Goal: Information Seeking & Learning: Learn about a topic

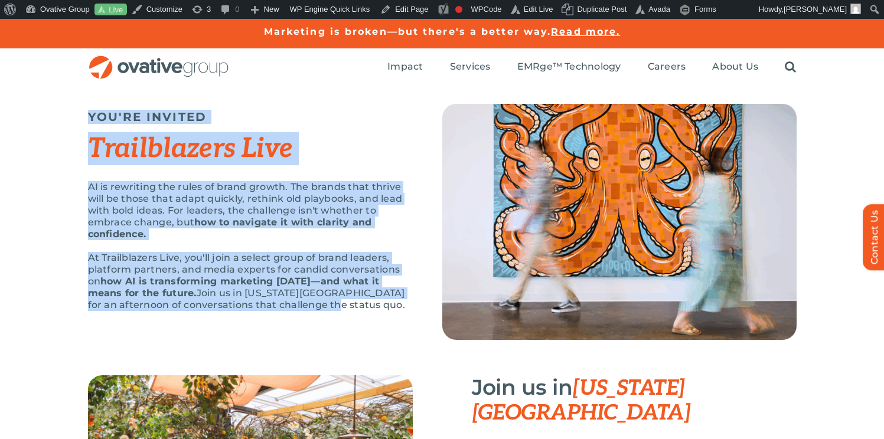
drag, startPoint x: 88, startPoint y: 118, endPoint x: 340, endPoint y: 302, distance: 312.2
click at [340, 302] on div "YOU'RE INVITED Trailblazers Live AI is rewriting the rules of brand growth. The…" at bounding box center [250, 213] width 325 height 219
copy div "YOU'RE INVITED Trailblazers Live AI is rewriting the rules of brand growth. The…"
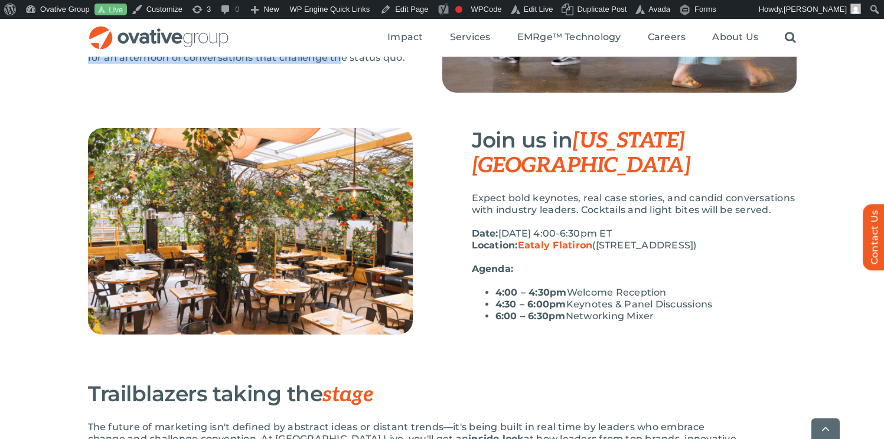
scroll to position [249, 0]
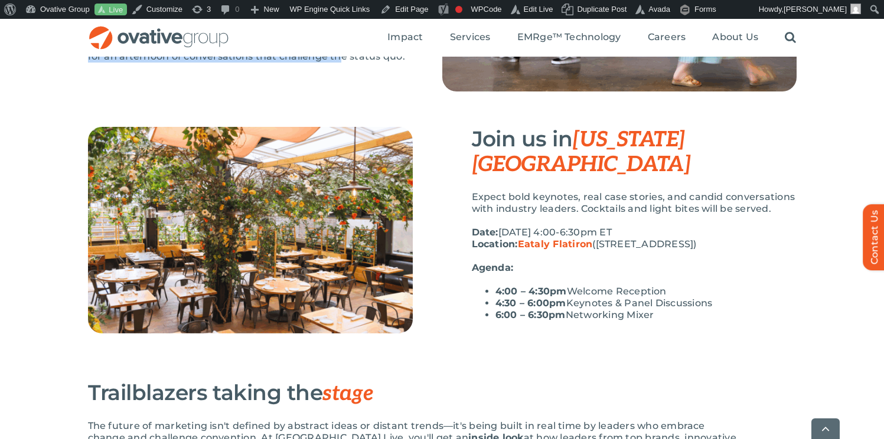
drag, startPoint x: 471, startPoint y: 135, endPoint x: 670, endPoint y: 288, distance: 251.8
click at [670, 288] on div "Join us in New York City Expect bold keynotes, real case stories, and candid co…" at bounding box center [619, 229] width 354 height 204
copy div "Join us in New York City Expect bold keynotes, real case stories, and candid co…"
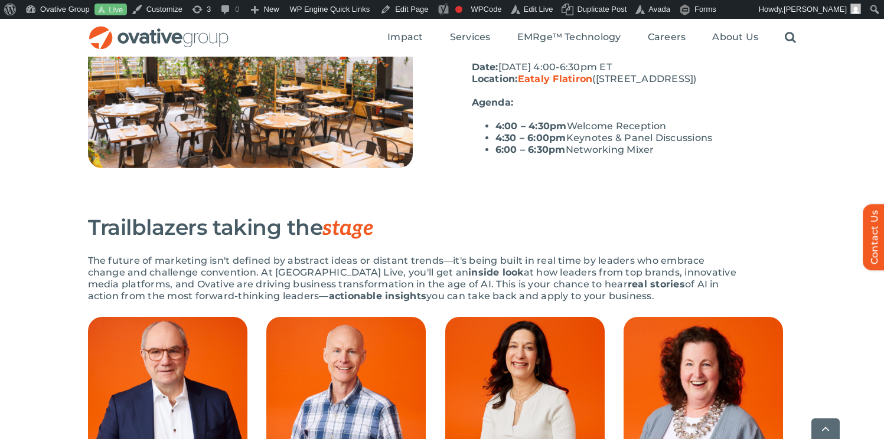
scroll to position [422, 0]
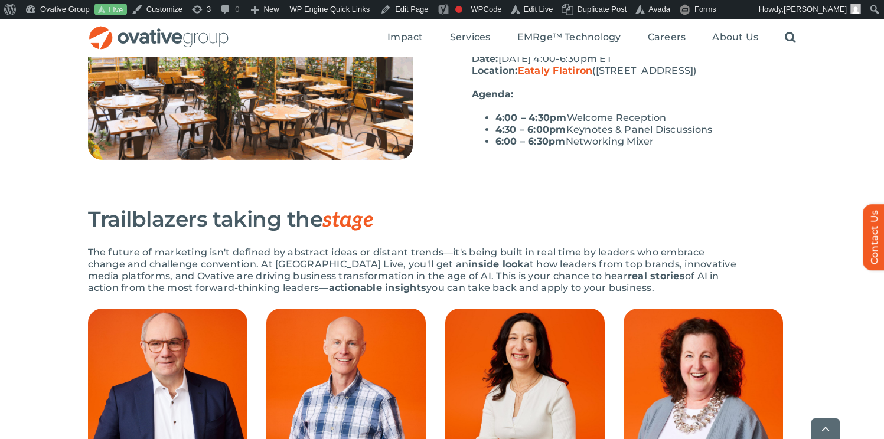
drag, startPoint x: 90, startPoint y: 217, endPoint x: 658, endPoint y: 285, distance: 572.2
click at [658, 285] on div "Trailblazers taking the stage The future of marketing isn't defined by abstract…" at bounding box center [413, 258] width 650 height 102
copy div "Trailblazers taking the stage The future of marketing isn't defined by abstract…"
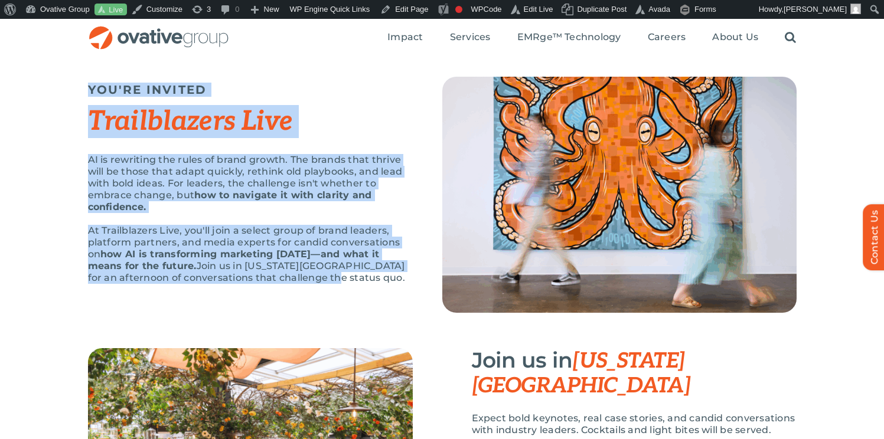
scroll to position [0, 0]
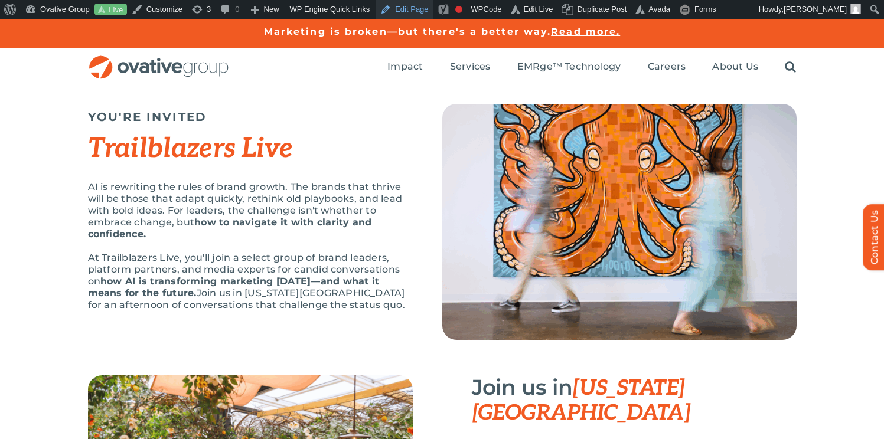
click at [425, 7] on link "Edit Page" at bounding box center [404, 9] width 57 height 19
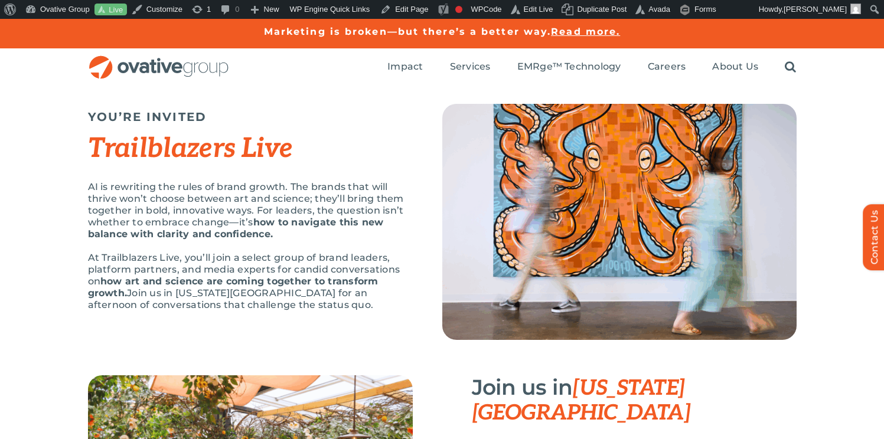
click at [314, 202] on p "AI is rewriting the rules of brand growth. The brands that will thrive won’t ch…" at bounding box center [250, 210] width 325 height 59
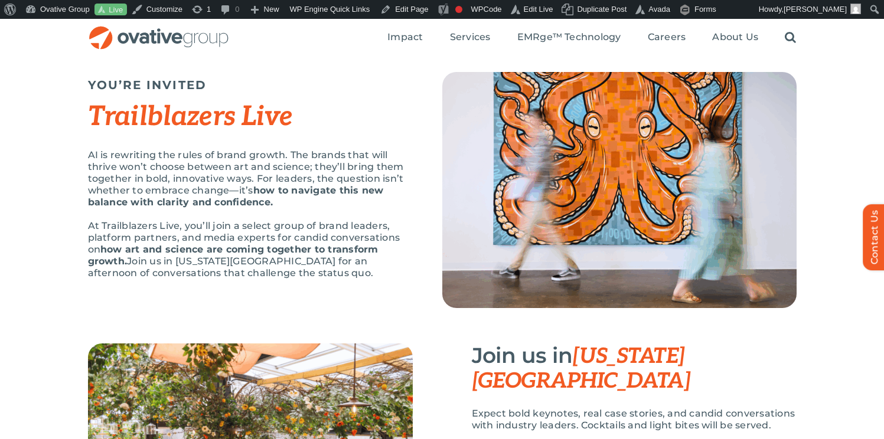
scroll to position [30, 0]
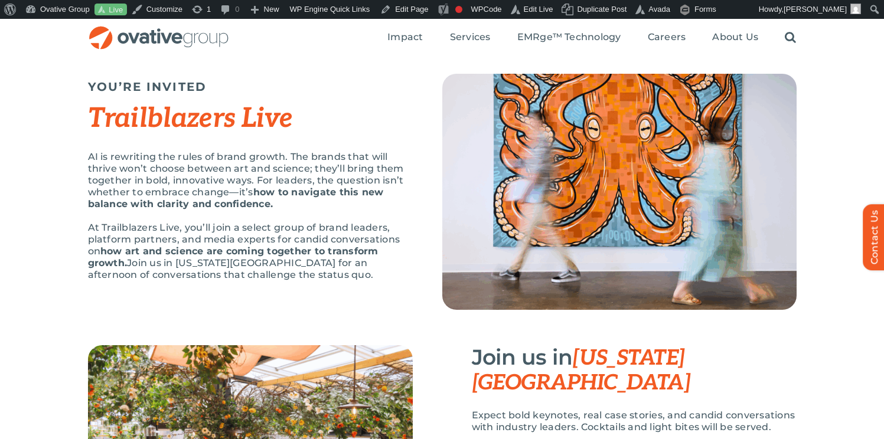
click at [380, 295] on div "YOU’RE INVITED Trailblazers Live AI is rewriting the rules of brand growth. The…" at bounding box center [442, 192] width 709 height 236
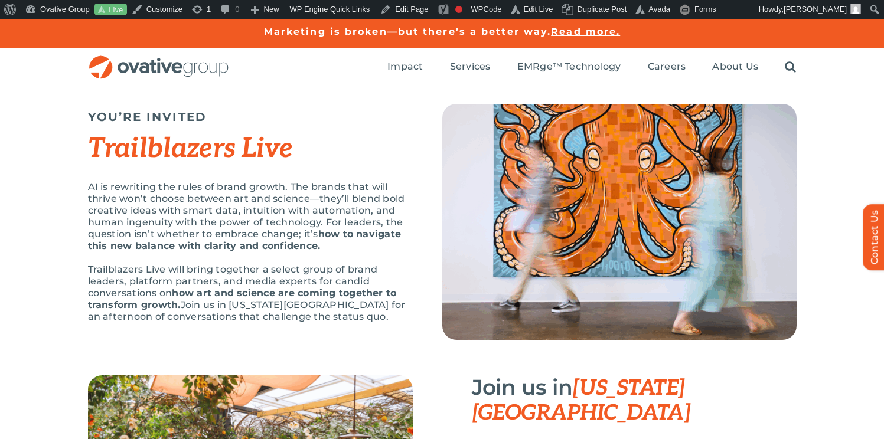
click at [385, 197] on p "AI is rewriting the rules of brand growth. The brands that will thrive won’t ch…" at bounding box center [250, 216] width 325 height 71
drag, startPoint x: 197, startPoint y: 203, endPoint x: 310, endPoint y: 203, distance: 112.8
click at [311, 203] on p "AI is rewriting the rules of brand growth. The brands that will thrive won’t ch…" at bounding box center [250, 216] width 325 height 71
click at [308, 203] on p "AI is rewriting the rules of brand growth. The brands that will thrive won’t ch…" at bounding box center [250, 216] width 325 height 71
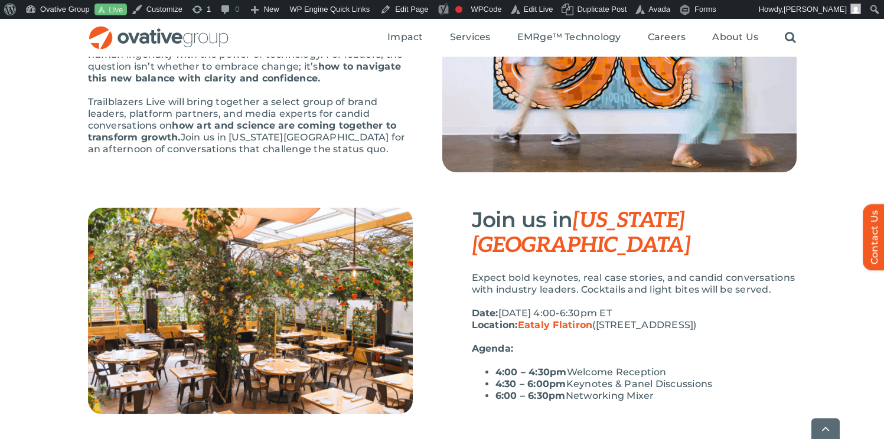
scroll to position [169, 0]
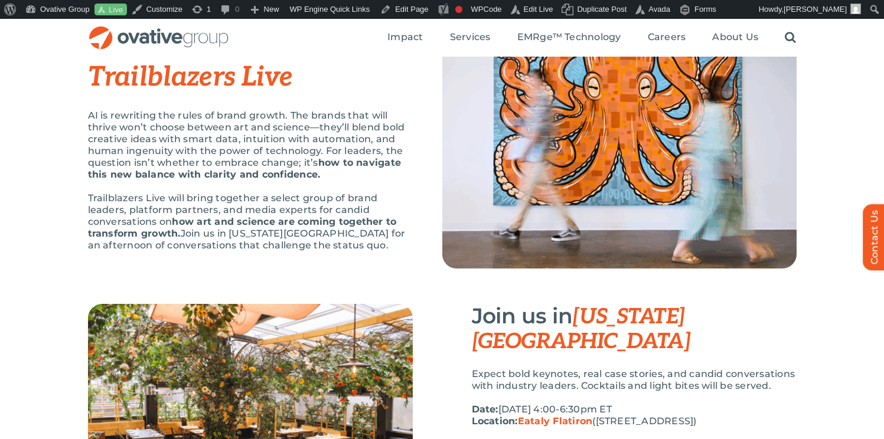
scroll to position [68, 0]
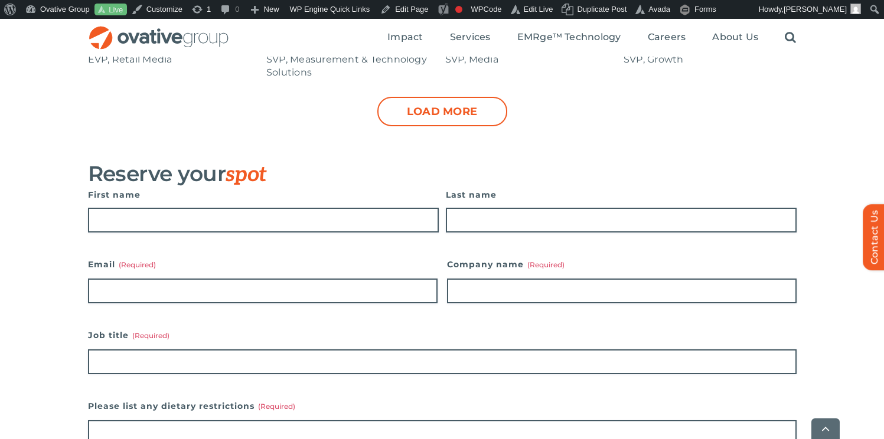
scroll to position [1100, 0]
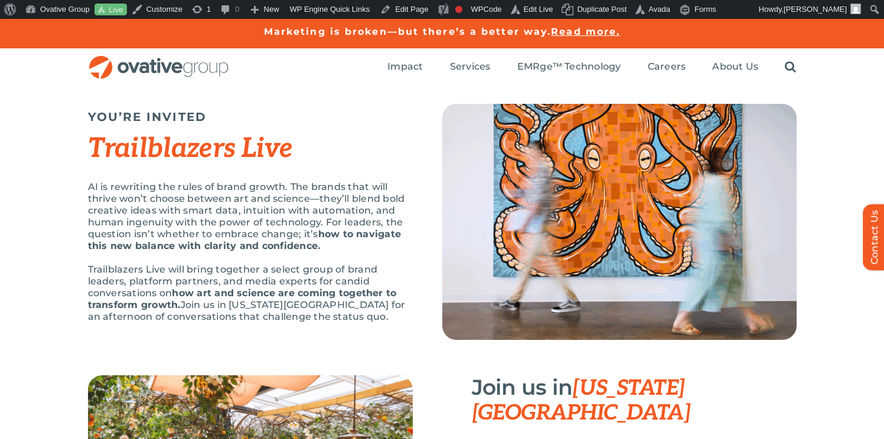
click at [326, 239] on strong "how to navigate this new balance with clarity and confidence." at bounding box center [245, 240] width 314 height 23
click at [363, 272] on p "Trailblazers Live will bring together a select group of brand leaders, platform…" at bounding box center [250, 293] width 325 height 59
click at [330, 285] on p "Trailblazers Live will bring together a select group of brand leaders, platform…" at bounding box center [250, 293] width 325 height 59
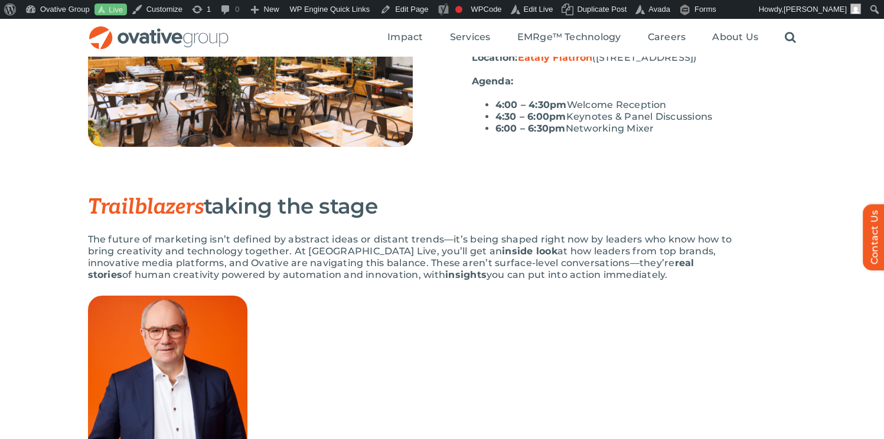
scroll to position [430, 0]
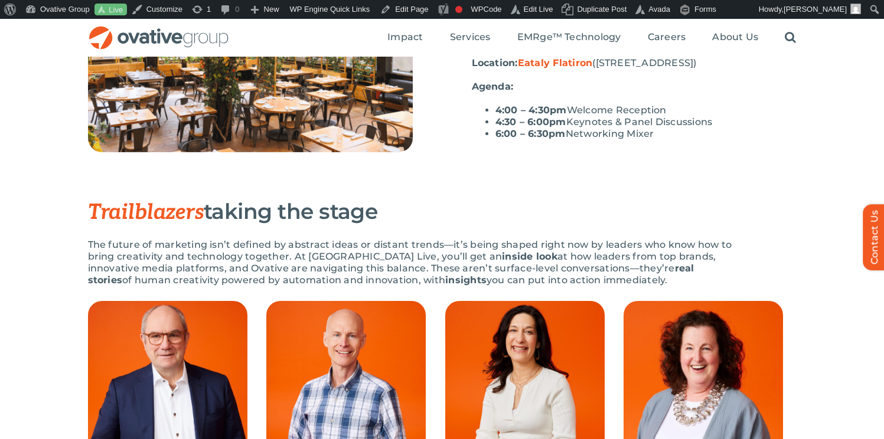
click at [520, 262] on p "The future of marketing isn’t defined by abstract ideas or distant trends—it’s …" at bounding box center [413, 262] width 650 height 47
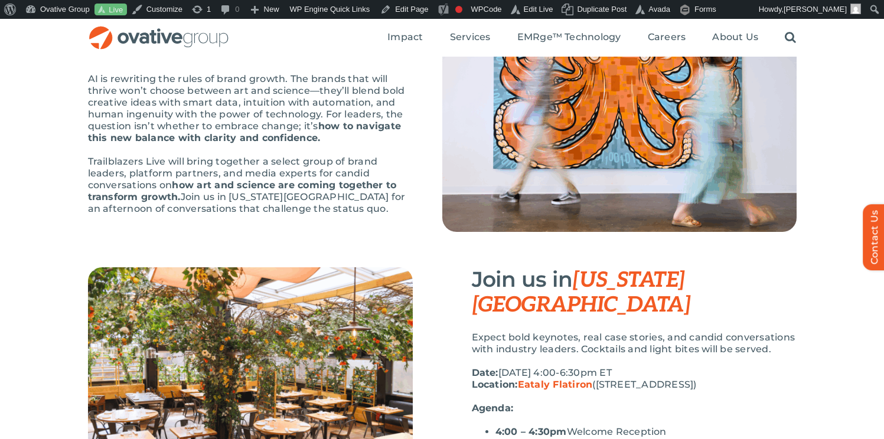
scroll to position [0, 0]
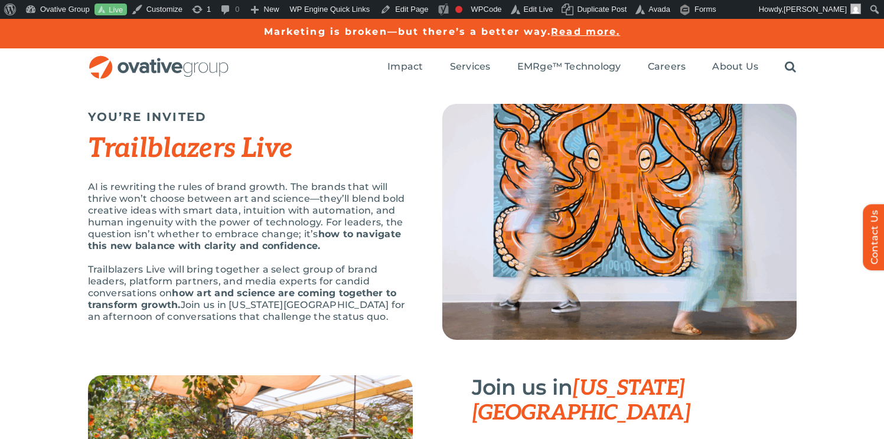
click at [827, 148] on div "YOU’RE INVITED Trailblazers Live AI is rewriting the rules of brand growth. The…" at bounding box center [442, 230] width 884 height 289
click at [360, 234] on strong "how to navigate this new balance with clarity and confidence." at bounding box center [245, 240] width 314 height 23
click at [333, 228] on p "AI is rewriting the rules of brand growth. The brands that will thrive won’t ch…" at bounding box center [250, 216] width 325 height 71
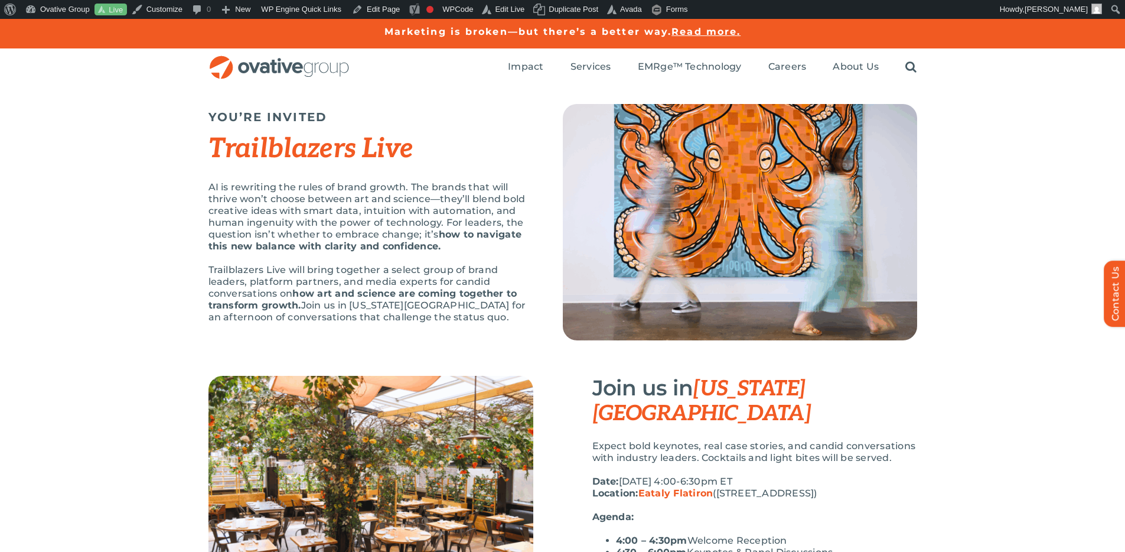
click at [544, 156] on div "YOU’RE INVITED Trailblazers Live AI is rewriting the rules of brand growth. The…" at bounding box center [385, 219] width 354 height 231
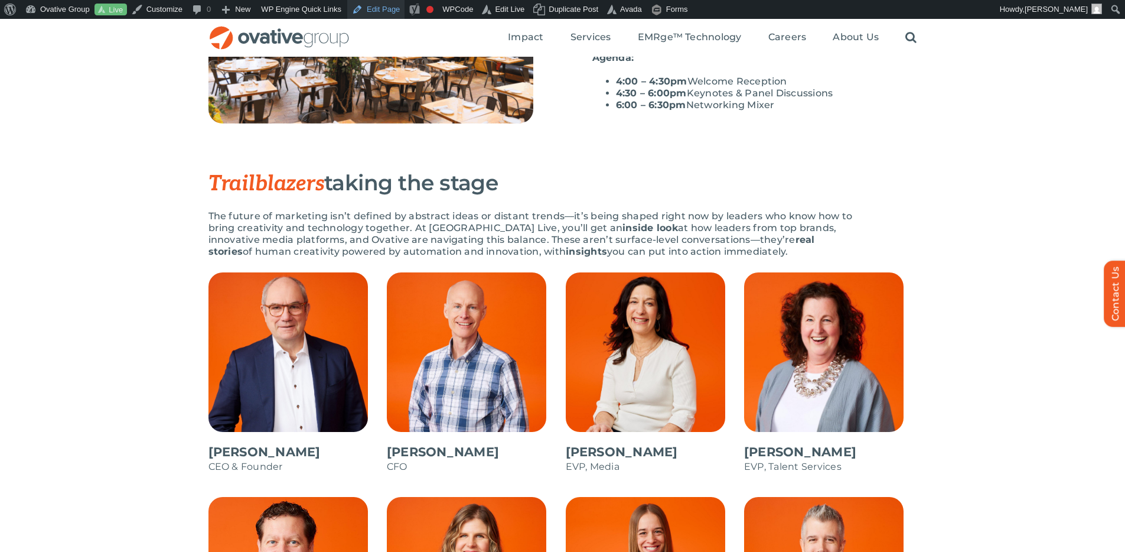
scroll to position [317, 0]
